Goal: Information Seeking & Learning: Learn about a topic

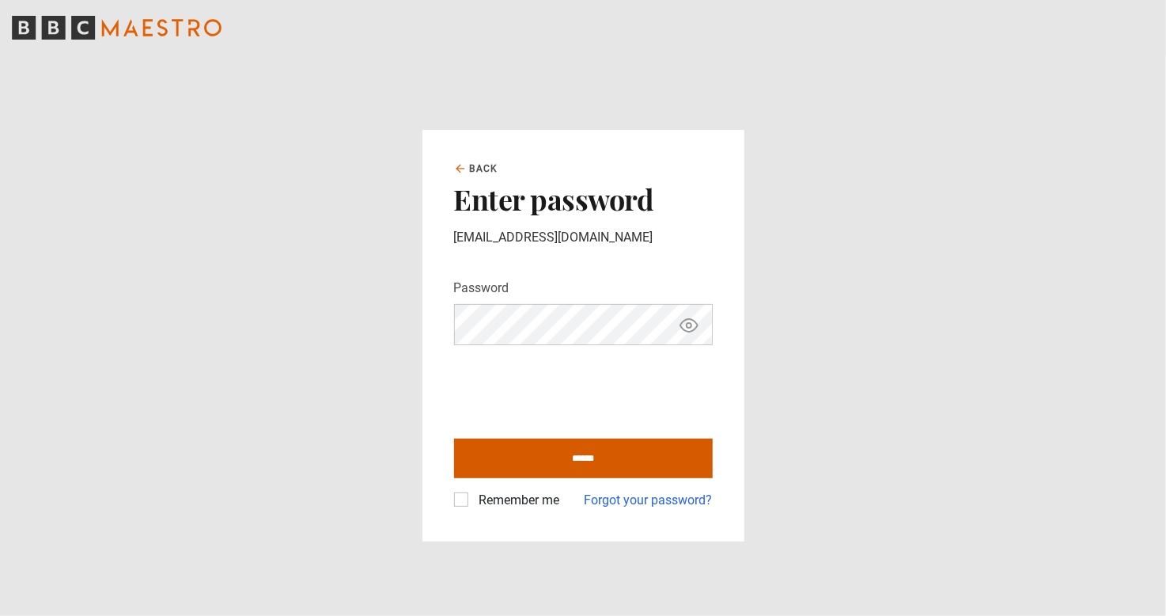
click at [578, 472] on input "******" at bounding box center [583, 458] width 259 height 40
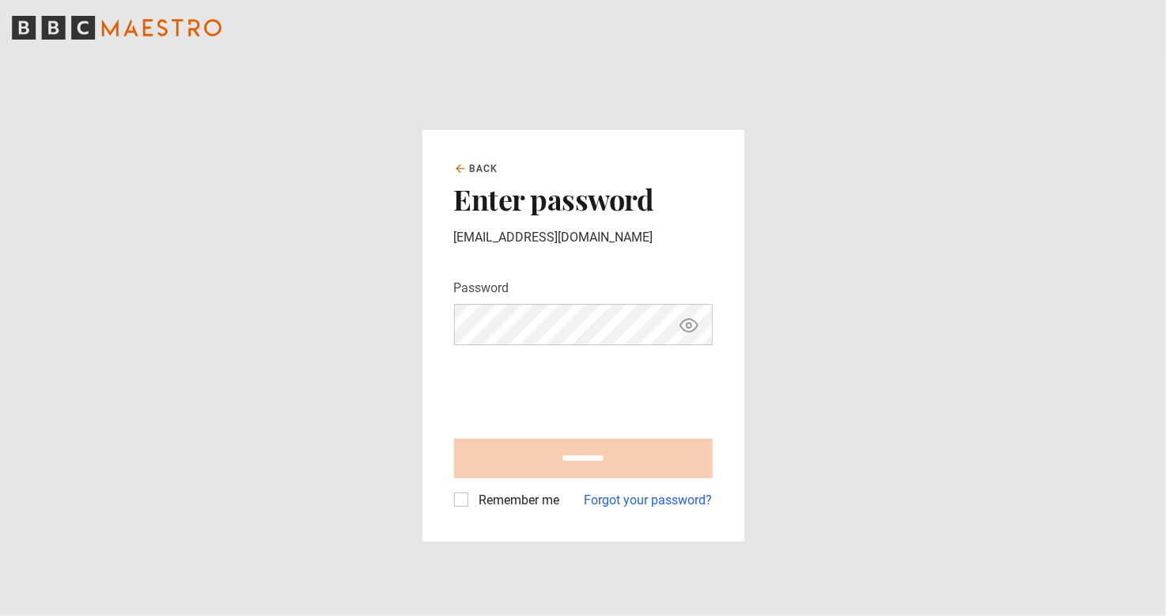
type input "**********"
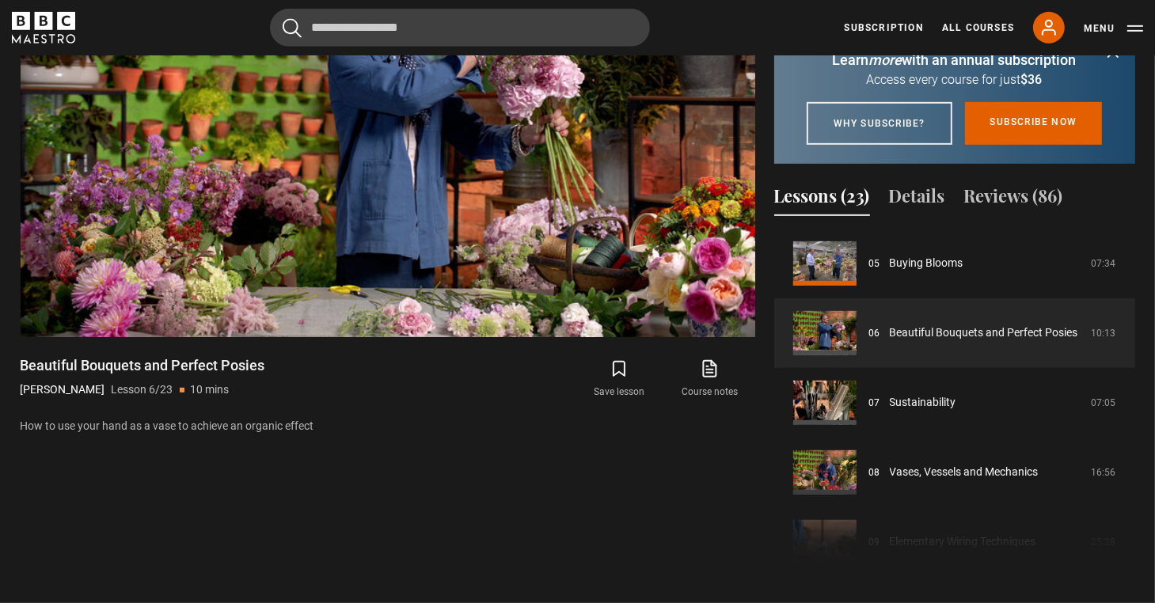
scroll to position [269, 0]
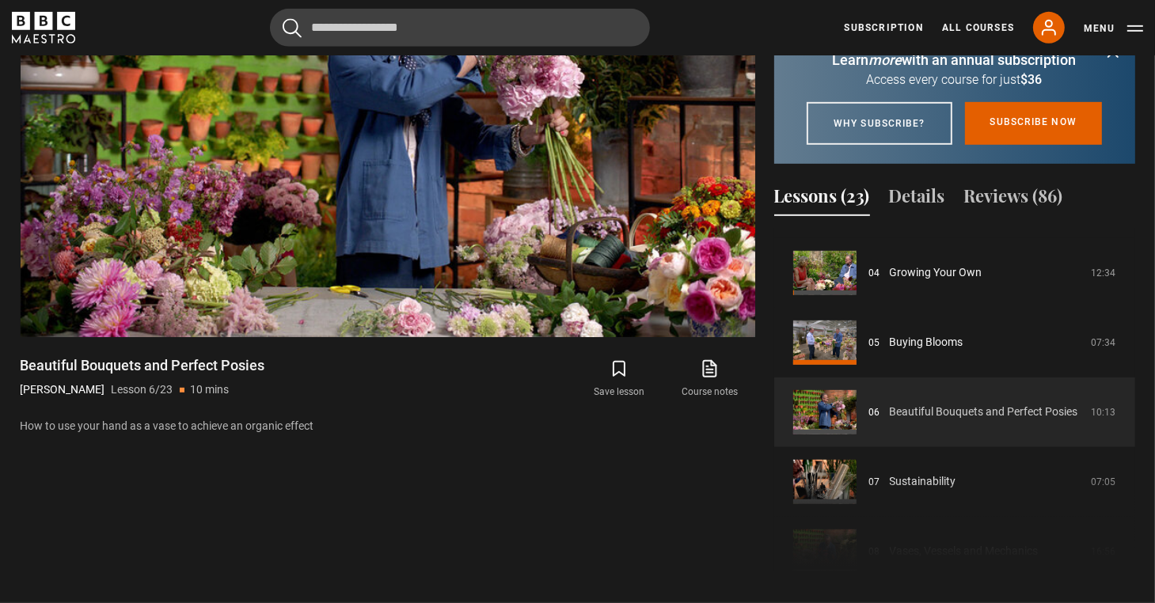
click at [934, 406] on link "Beautiful Bouquets and Perfect Posies" at bounding box center [983, 412] width 188 height 17
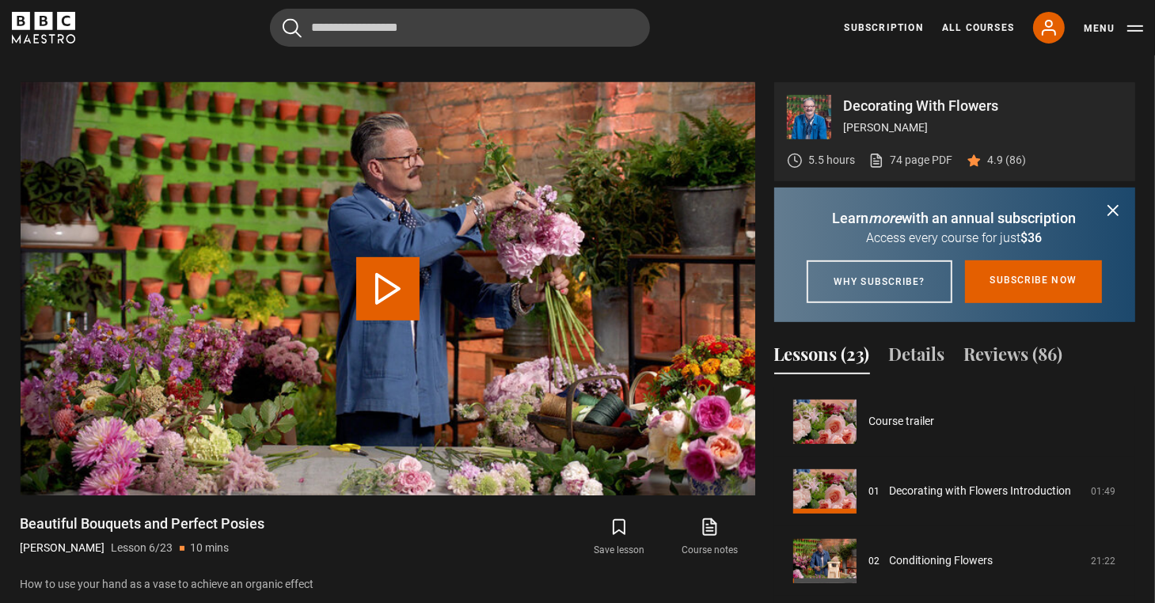
scroll to position [348, 0]
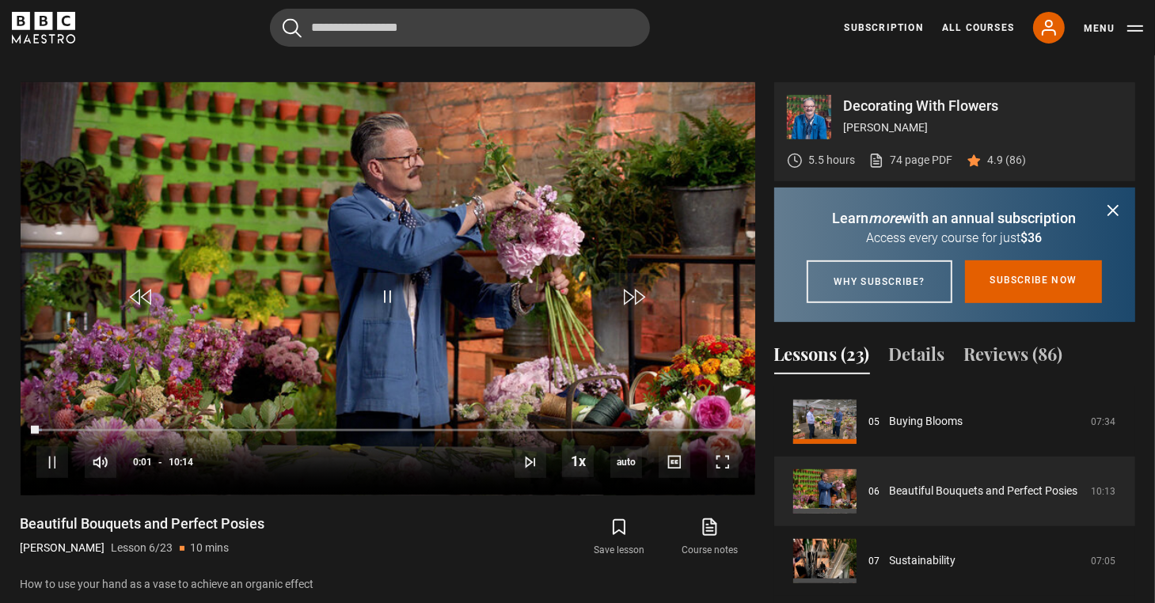
click at [484, 408] on div "10s Skip Back 10 seconds Pause 10s Skip Forward 10 seconds Loaded : 0.81% 06:32…" at bounding box center [388, 452] width 734 height 88
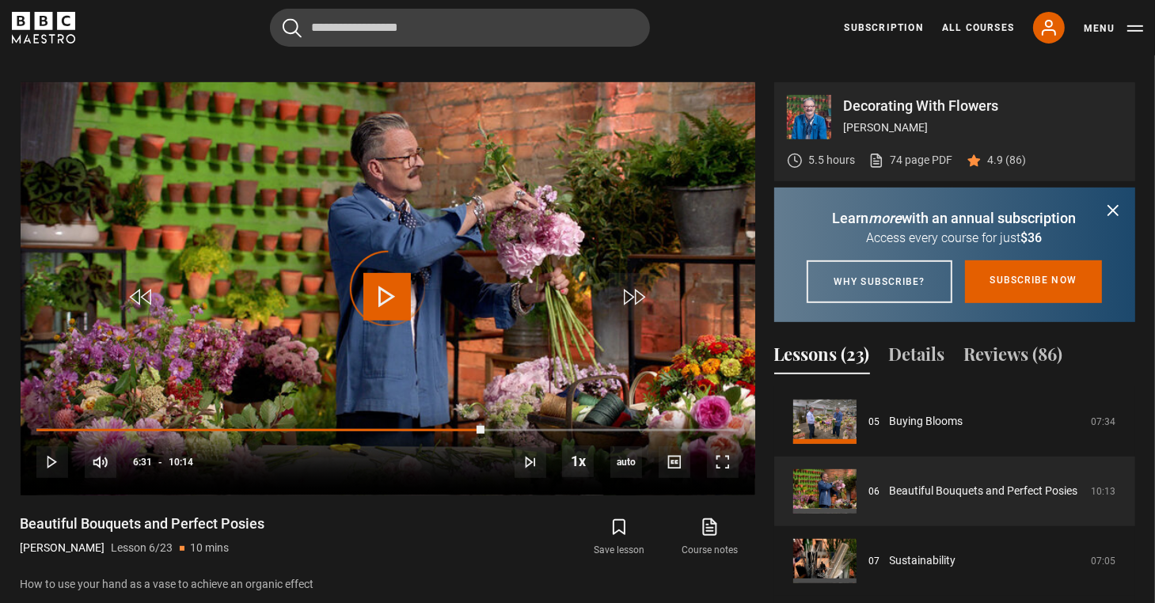
click at [484, 429] on div "Loaded : 1.63% 06:31 06:31" at bounding box center [386, 430] width 701 height 3
click at [603, 429] on div "Loaded : 70.03% 08:16 06:40" at bounding box center [386, 430] width 701 height 3
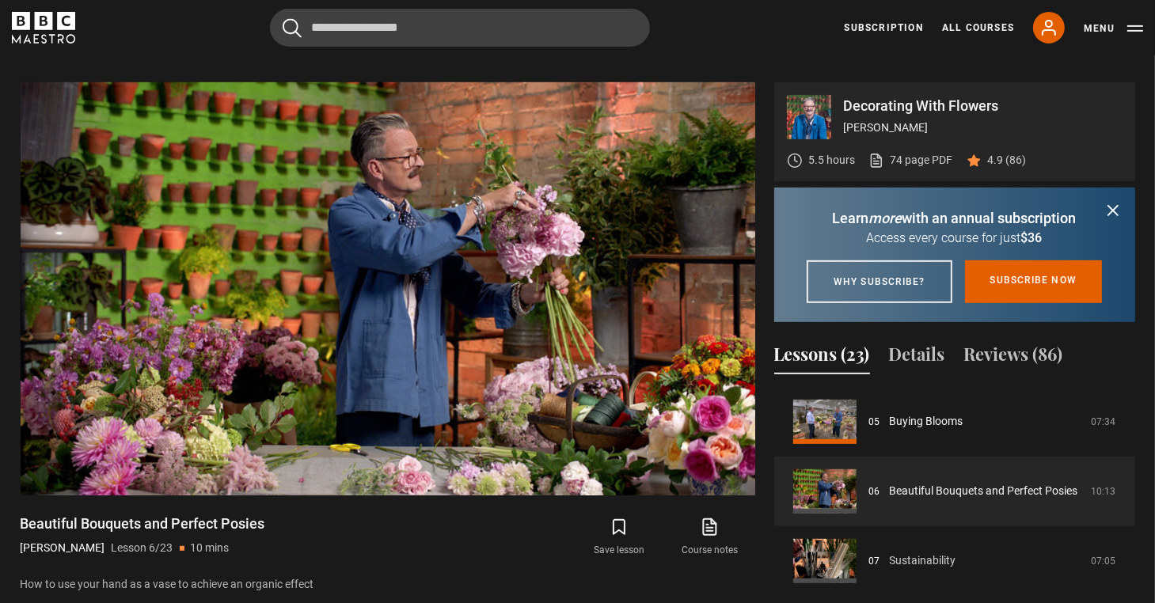
click at [918, 558] on link "Sustainability" at bounding box center [922, 560] width 66 height 17
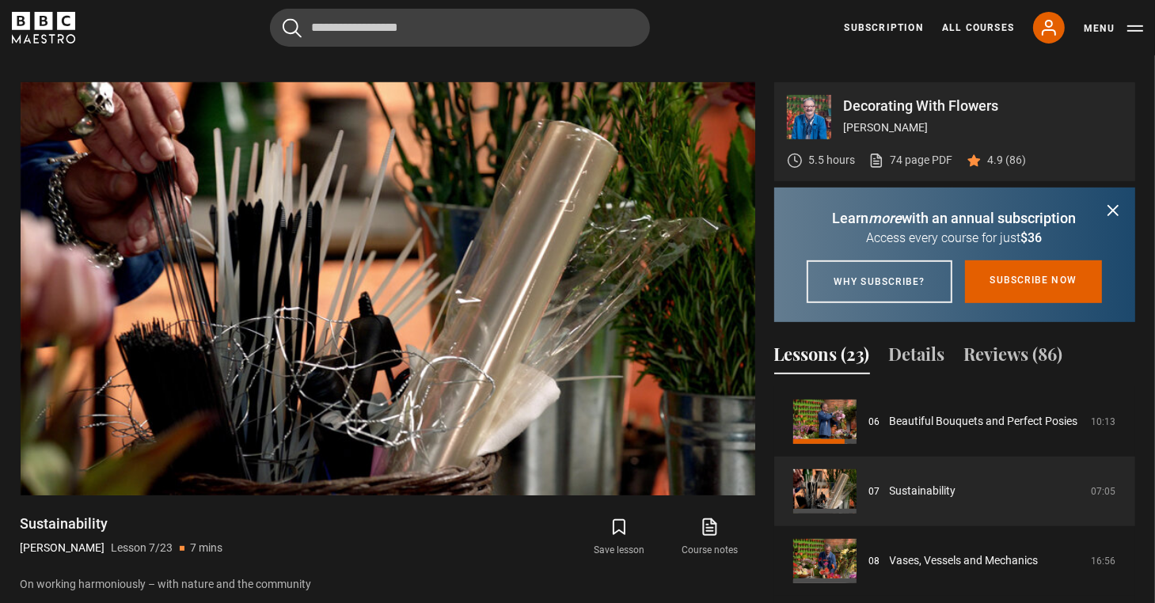
click at [1109, 201] on icon "submit" at bounding box center [1112, 210] width 19 height 19
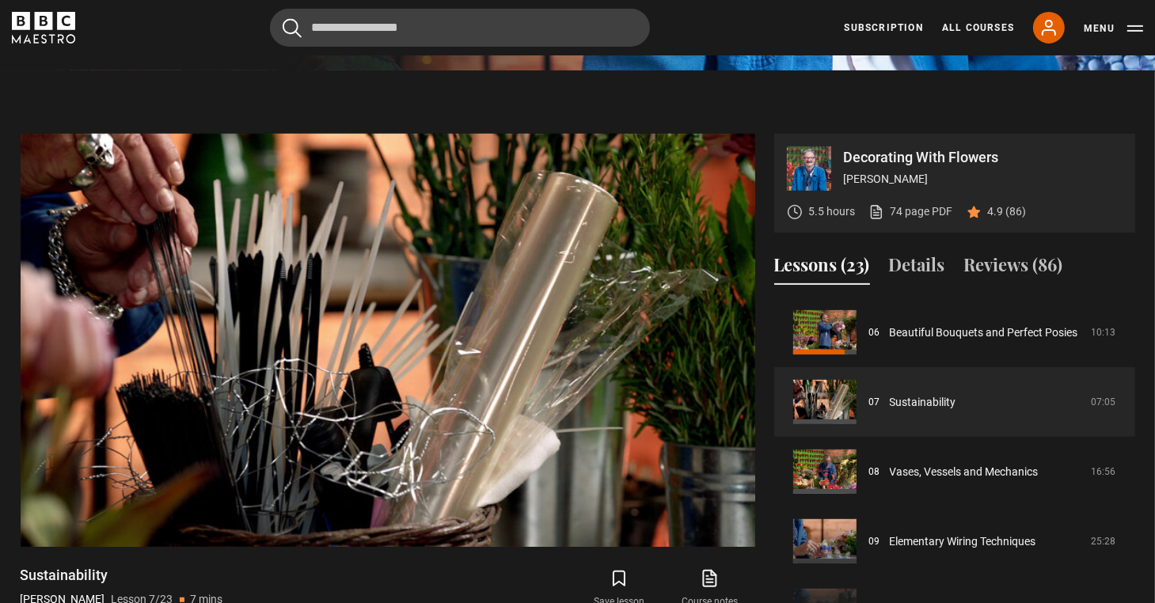
scroll to position [551, 0]
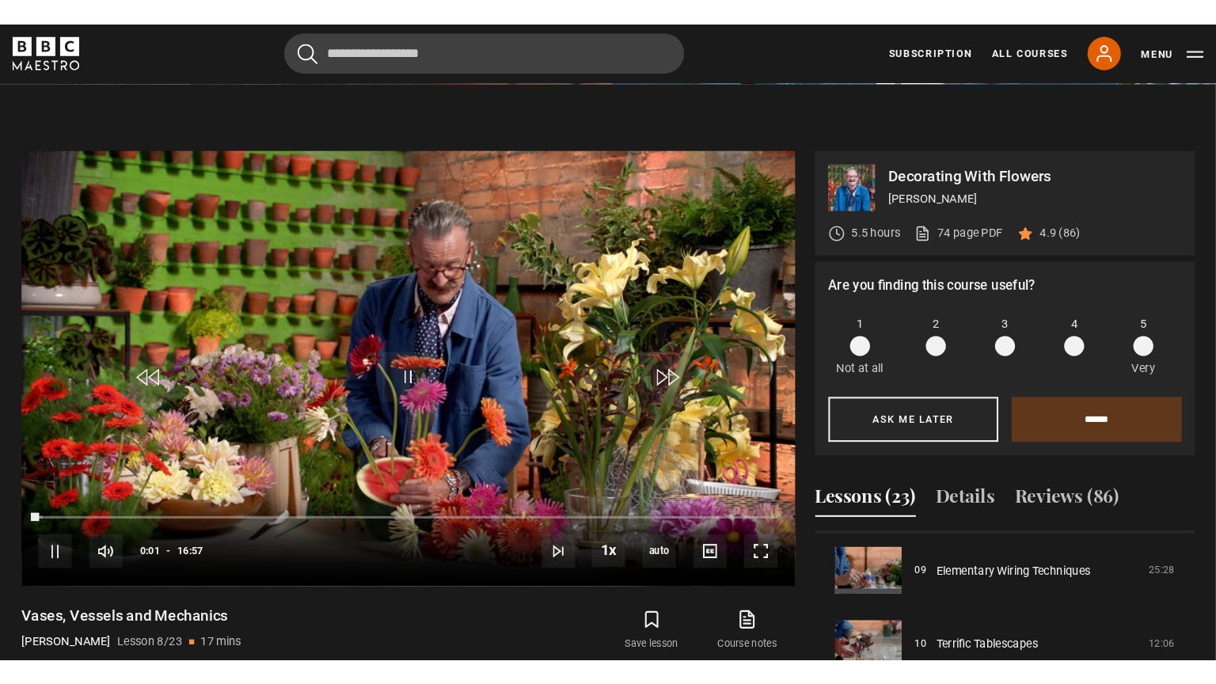
scroll to position [607, 0]
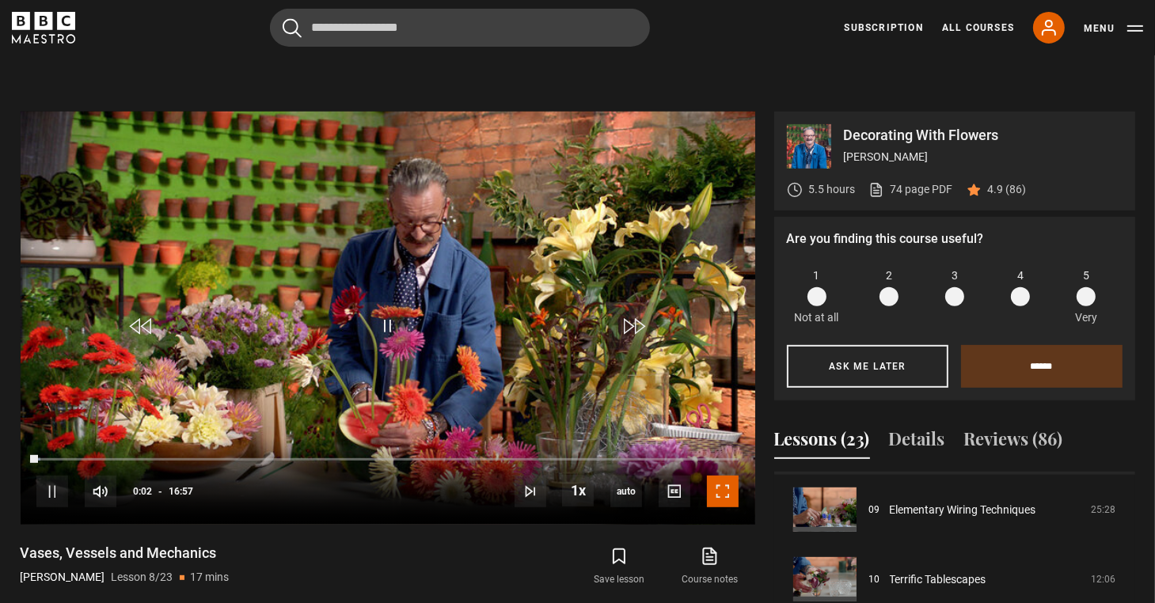
click at [721, 478] on span "Video Player" at bounding box center [723, 492] width 32 height 32
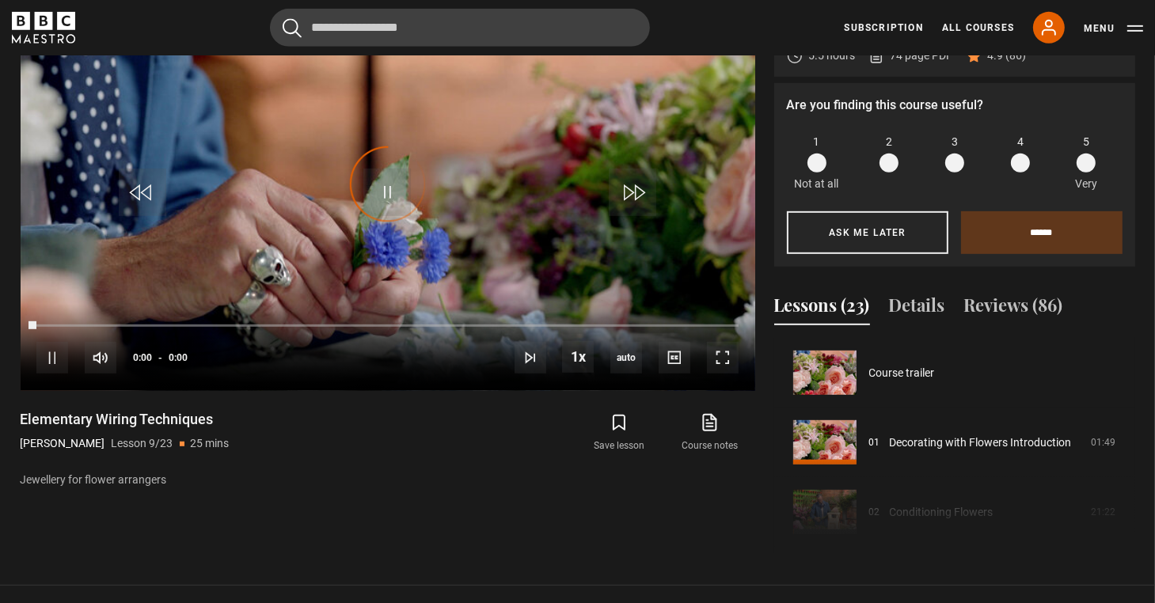
scroll to position [557, 0]
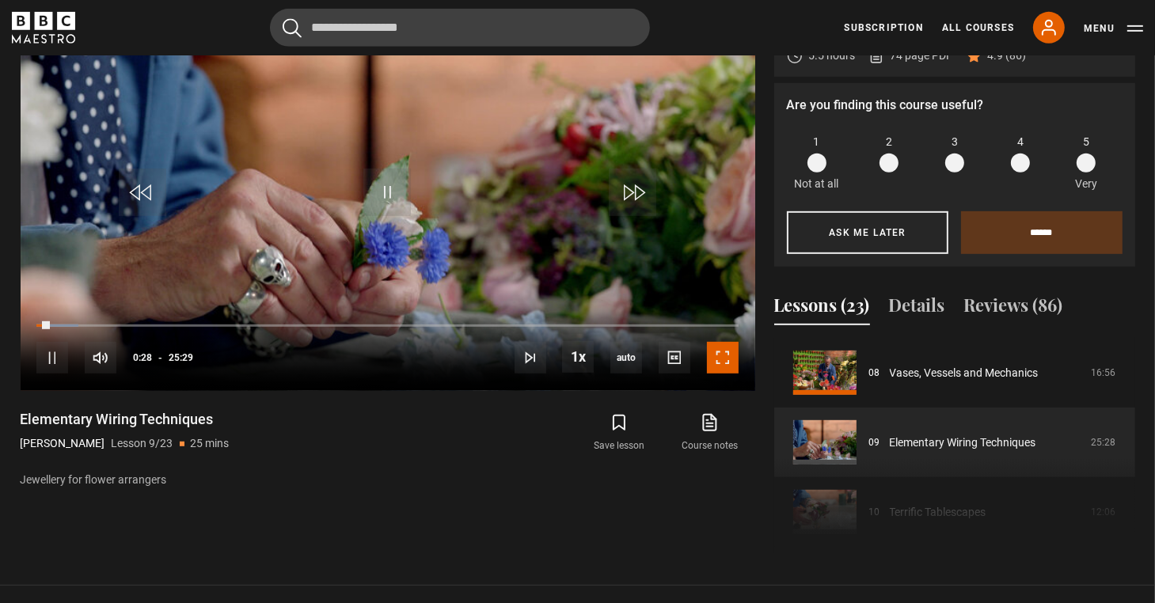
click at [722, 342] on span "Video Player" at bounding box center [723, 358] width 32 height 32
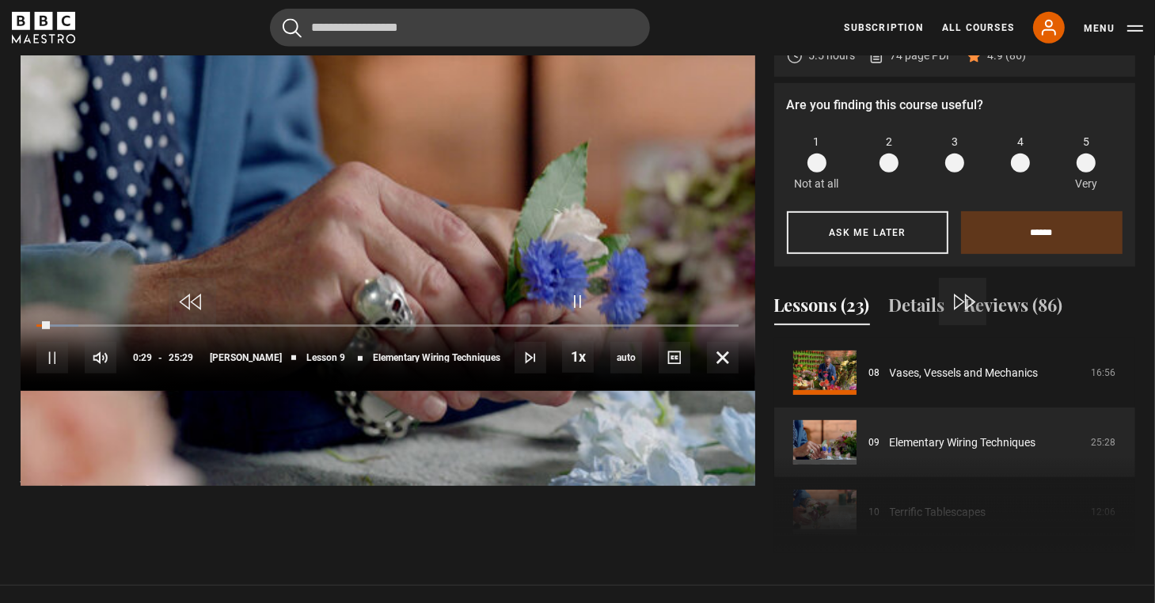
scroll to position [700, 0]
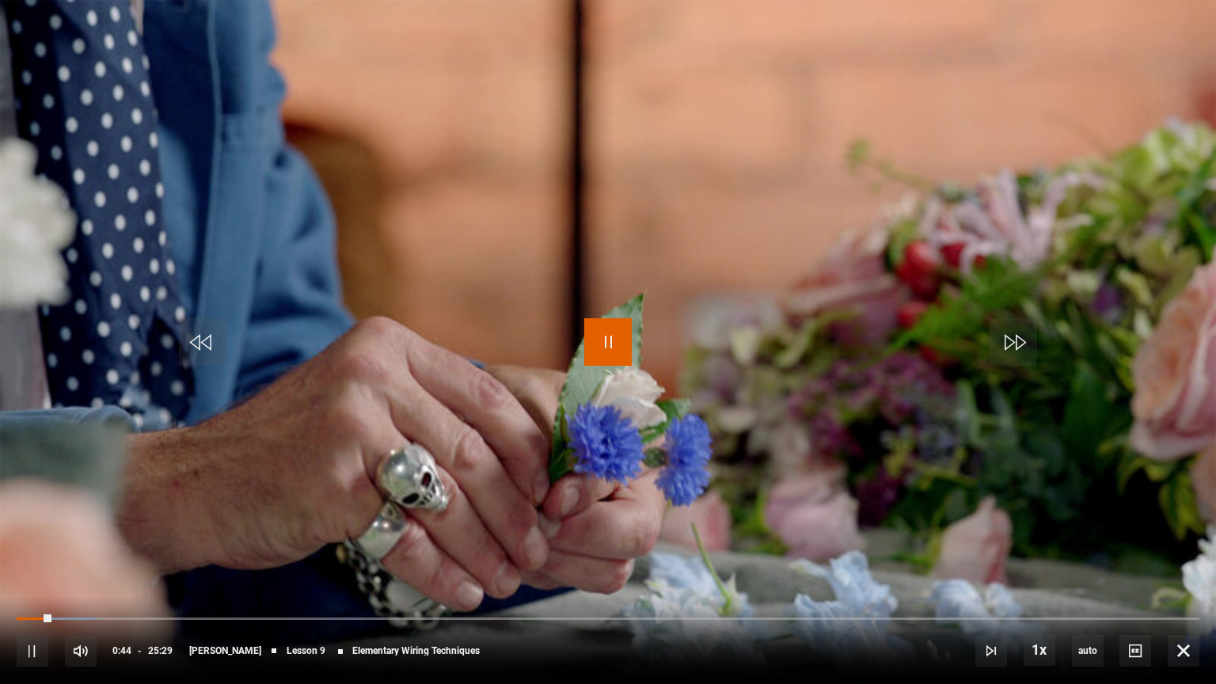
click at [611, 341] on span "Video Player" at bounding box center [607, 341] width 47 height 47
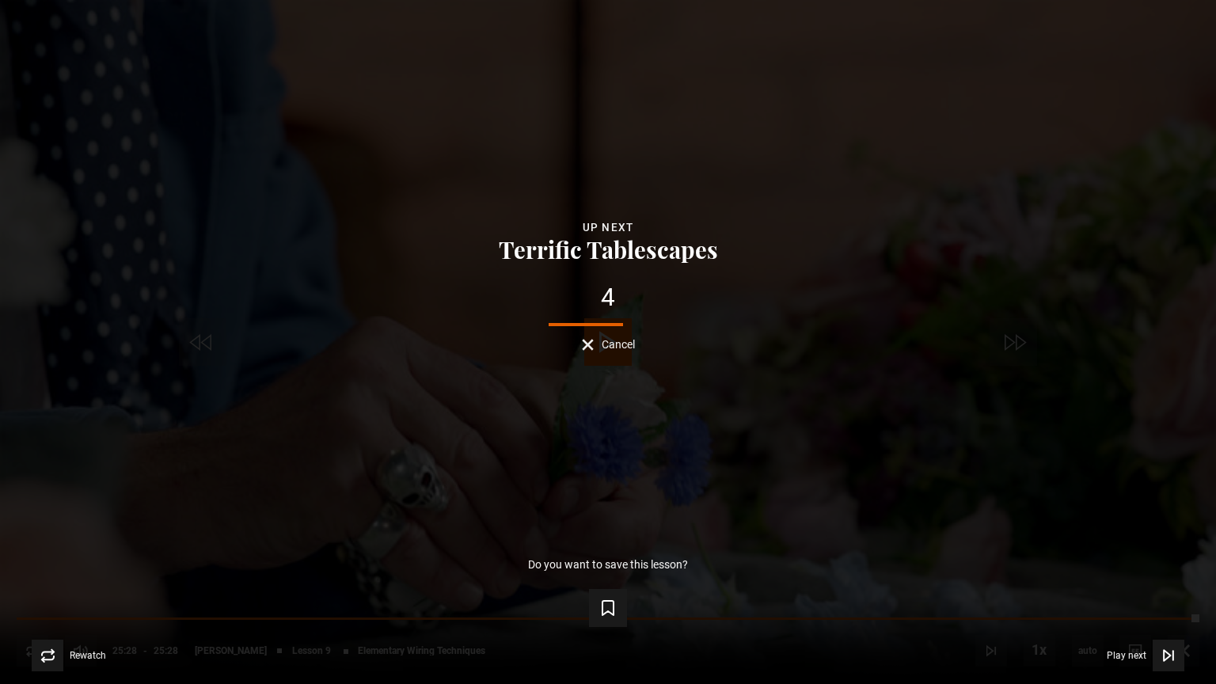
click at [605, 397] on div "Lesson Completed Up next Terrific Tablescapes 4 Cancel Do you want to save this…" at bounding box center [608, 342] width 1216 height 684
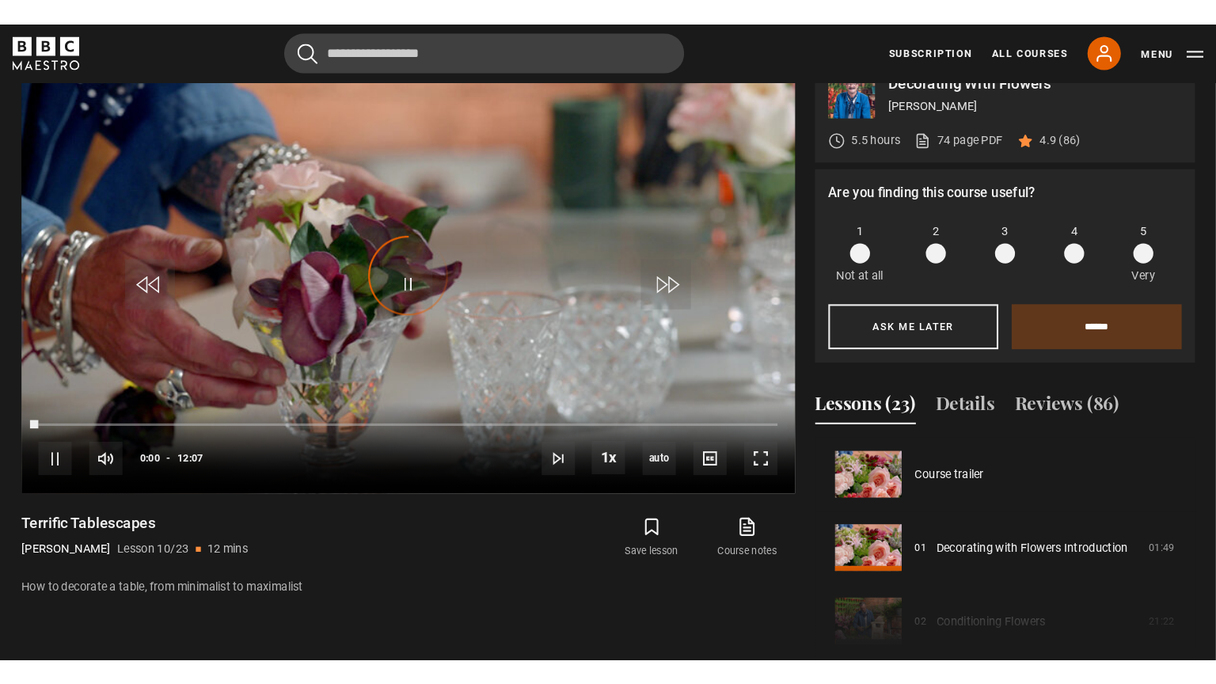
scroll to position [627, 0]
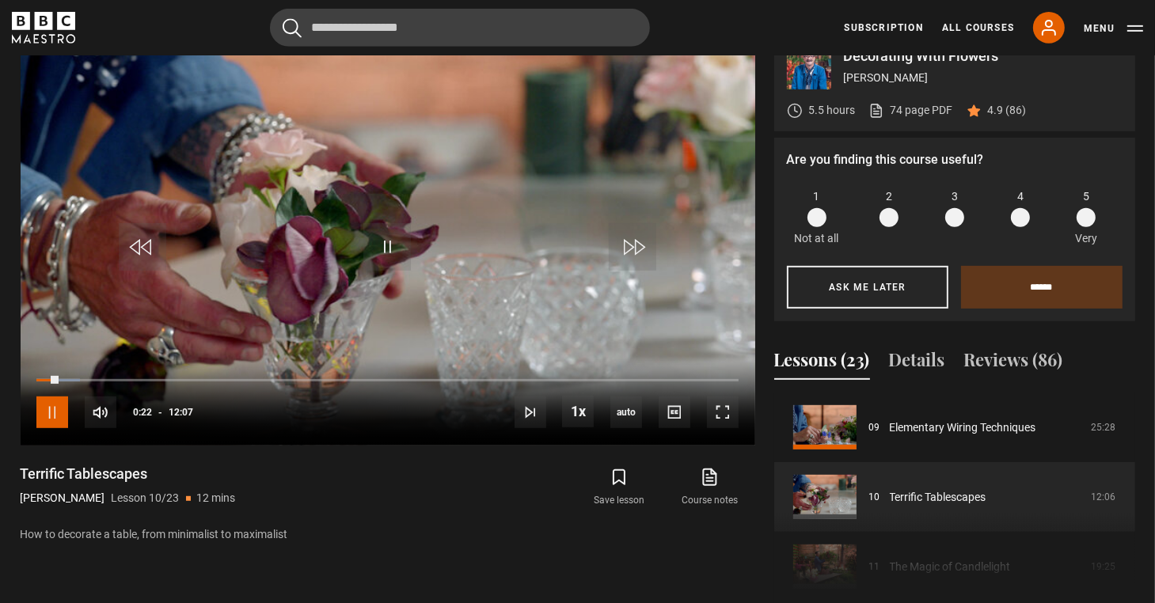
click at [51, 396] on span "Video Player" at bounding box center [52, 412] width 32 height 32
click at [385, 223] on span "Video Player" at bounding box center [386, 246] width 47 height 47
click at [729, 396] on span "Video Player" at bounding box center [723, 412] width 32 height 32
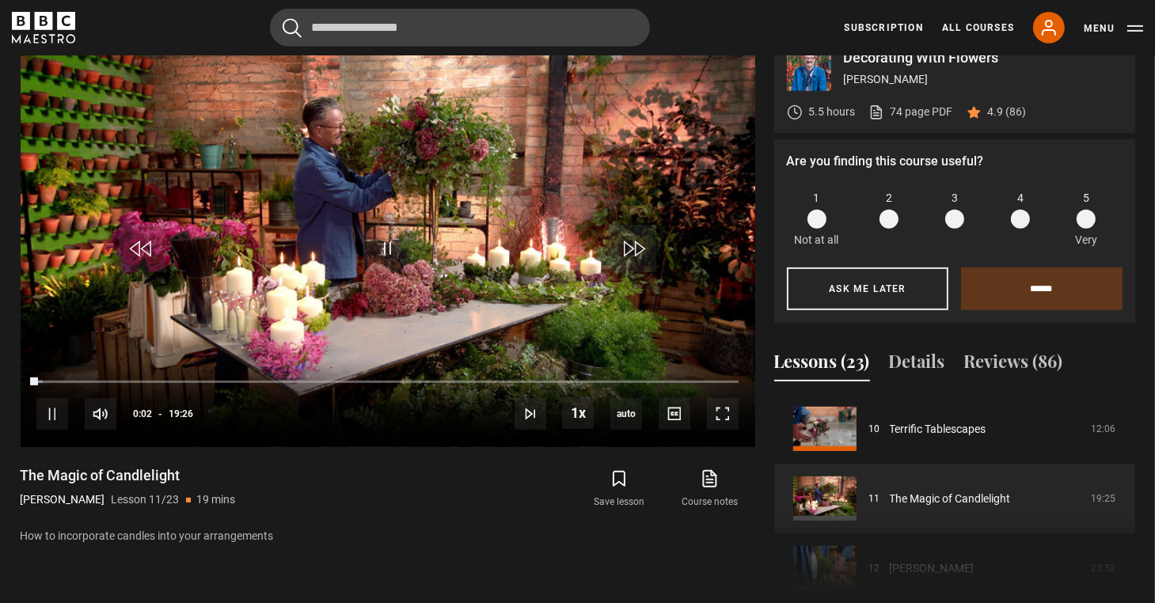
scroll to position [662, 0]
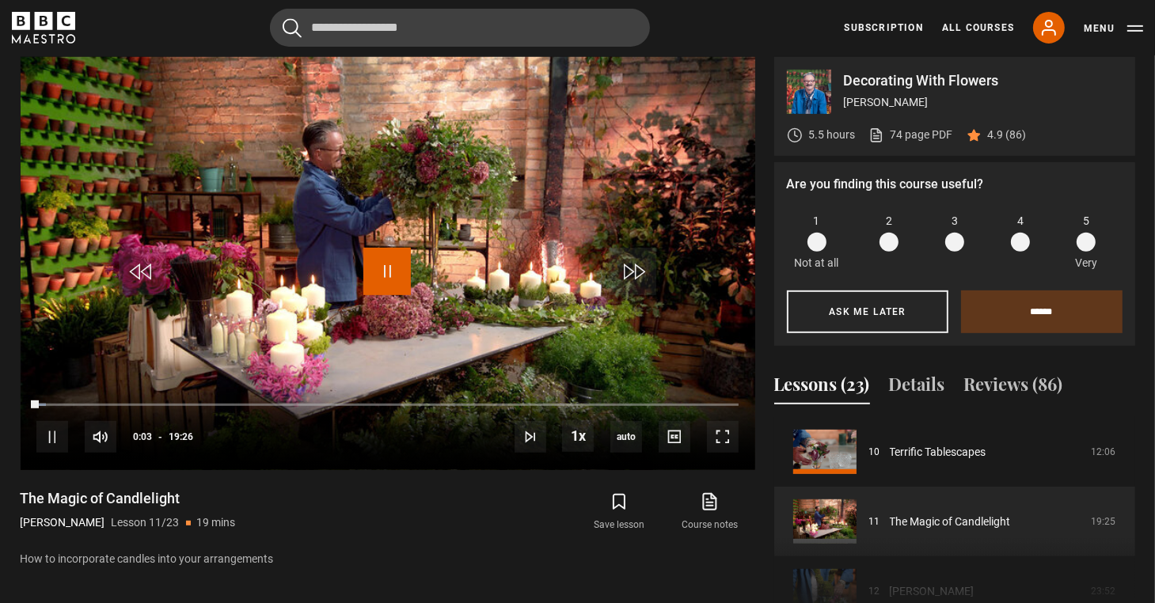
click at [390, 248] on span "Video Player" at bounding box center [386, 271] width 47 height 47
